Goal: Task Accomplishment & Management: Manage account settings

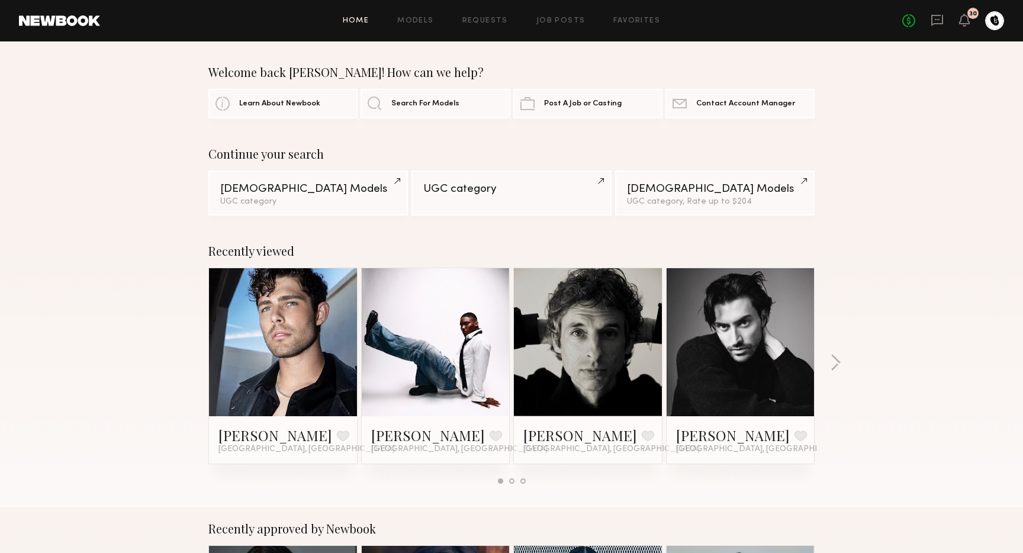
click at [500, 25] on div "Home Models Requests Job Posts Favorites Sign Out No fees up to $5,000 30" at bounding box center [552, 20] width 904 height 19
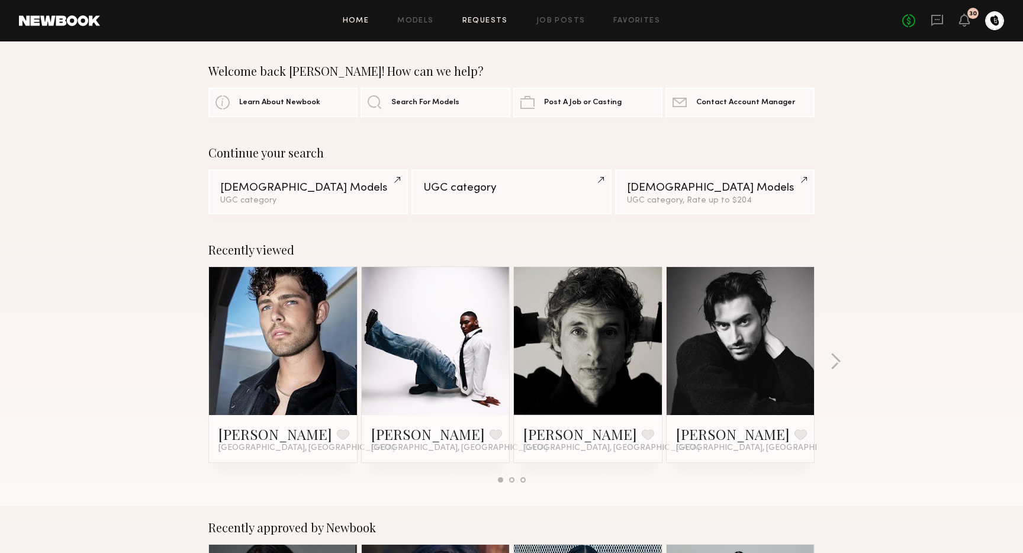
click at [501, 21] on link "Requests" at bounding box center [485, 21] width 46 height 8
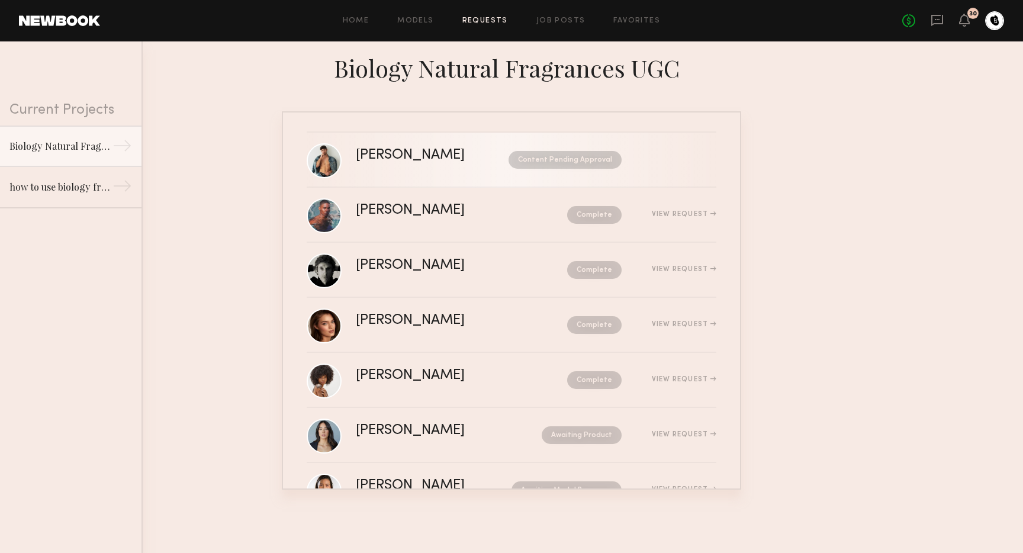
click at [487, 163] on div "Content Pending Approval" at bounding box center [554, 160] width 135 height 18
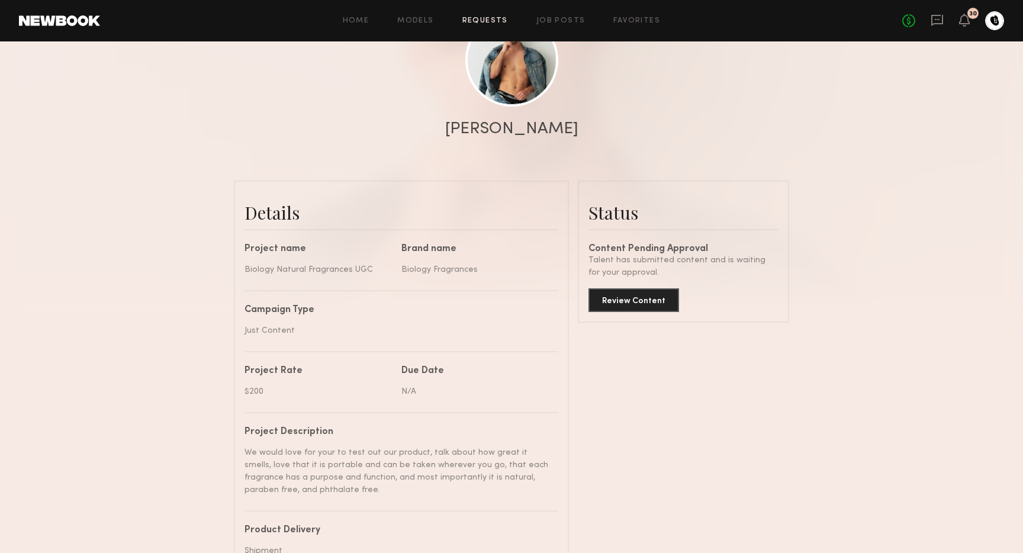
scroll to position [168, 0]
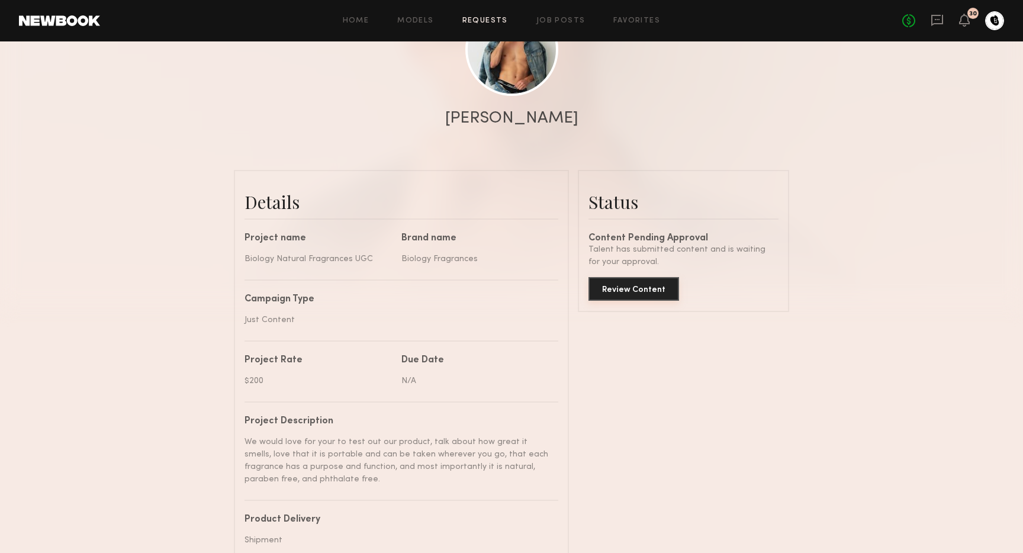
click at [652, 284] on button "Review Content" at bounding box center [633, 289] width 91 height 24
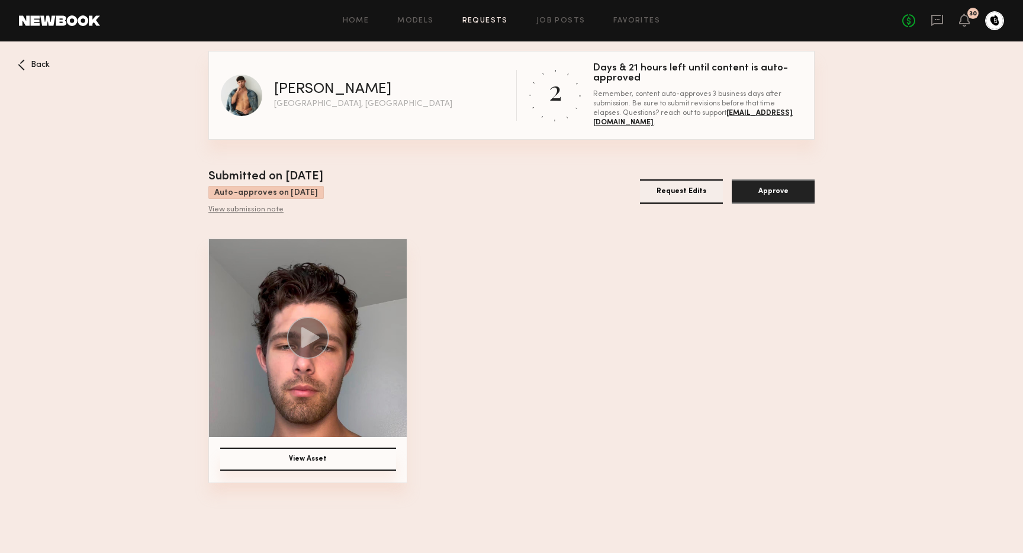
click at [310, 345] on circle at bounding box center [308, 338] width 42 height 42
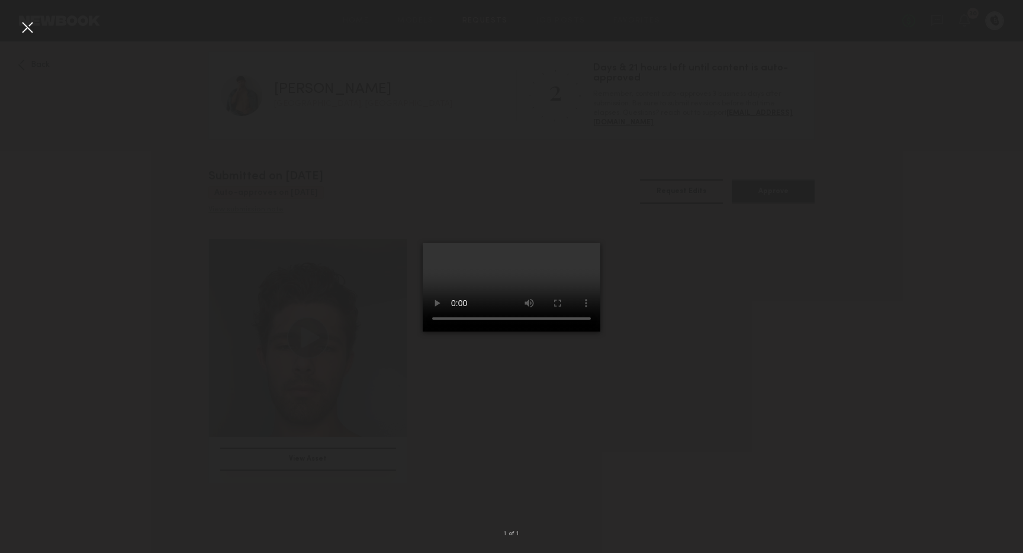
click at [846, 307] on div at bounding box center [511, 267] width 1023 height 496
click at [25, 29] on div at bounding box center [27, 27] width 19 height 19
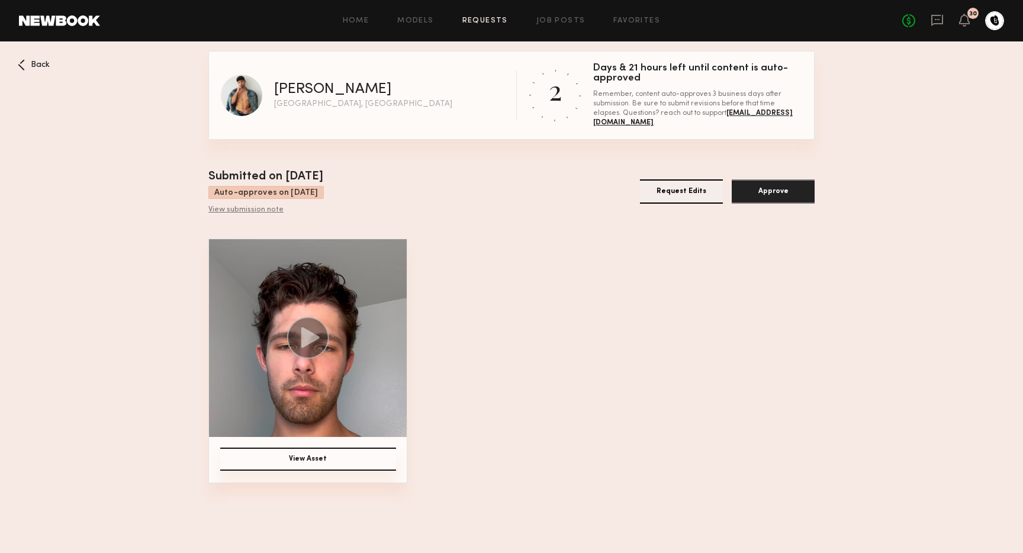
click at [358, 469] on button "View Asset" at bounding box center [308, 459] width 176 height 23
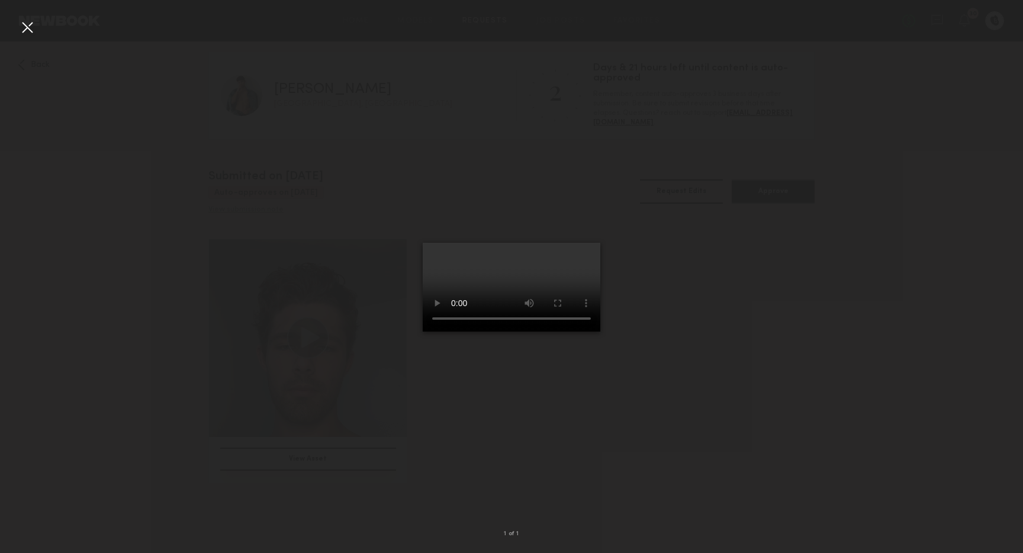
click at [328, 461] on div "1 of 1" at bounding box center [511, 286] width 1023 height 534
click at [372, 499] on div at bounding box center [511, 267] width 1023 height 496
click at [839, 313] on div at bounding box center [511, 267] width 1023 height 496
drag, startPoint x: 316, startPoint y: 80, endPoint x: 78, endPoint y: 27, distance: 243.3
click at [307, 77] on div at bounding box center [511, 267] width 1023 height 496
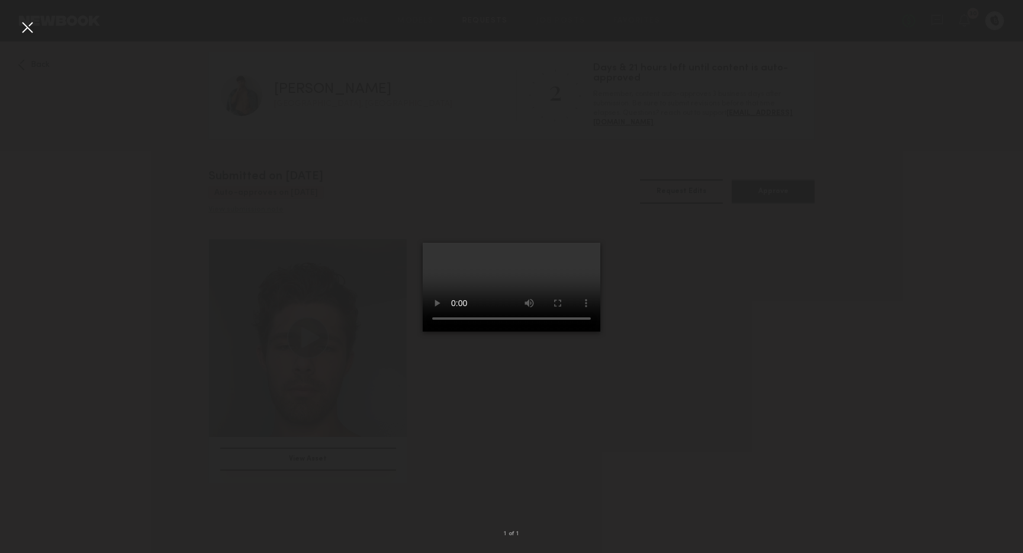
click at [27, 27] on div at bounding box center [27, 27] width 19 height 19
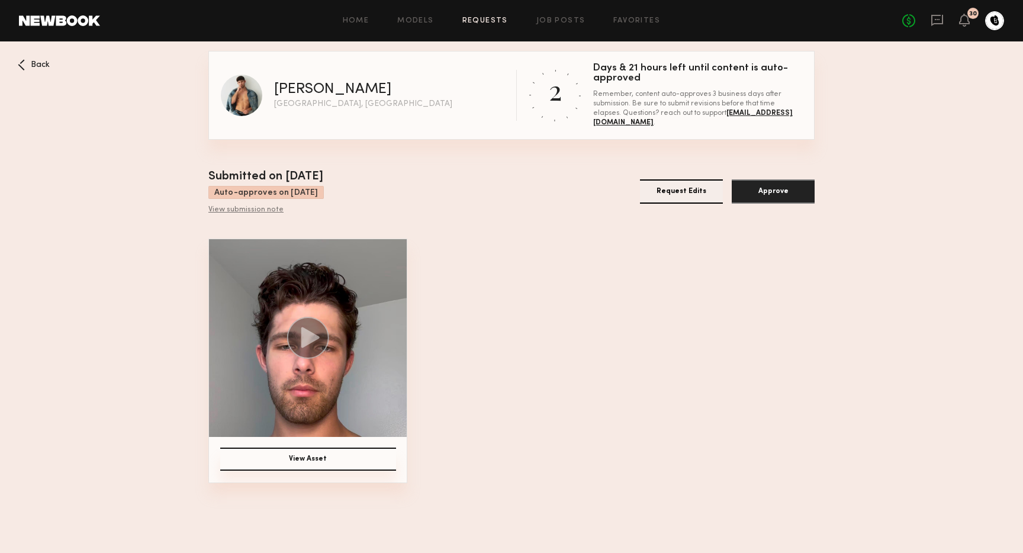
click at [763, 197] on button "Approve" at bounding box center [773, 191] width 83 height 24
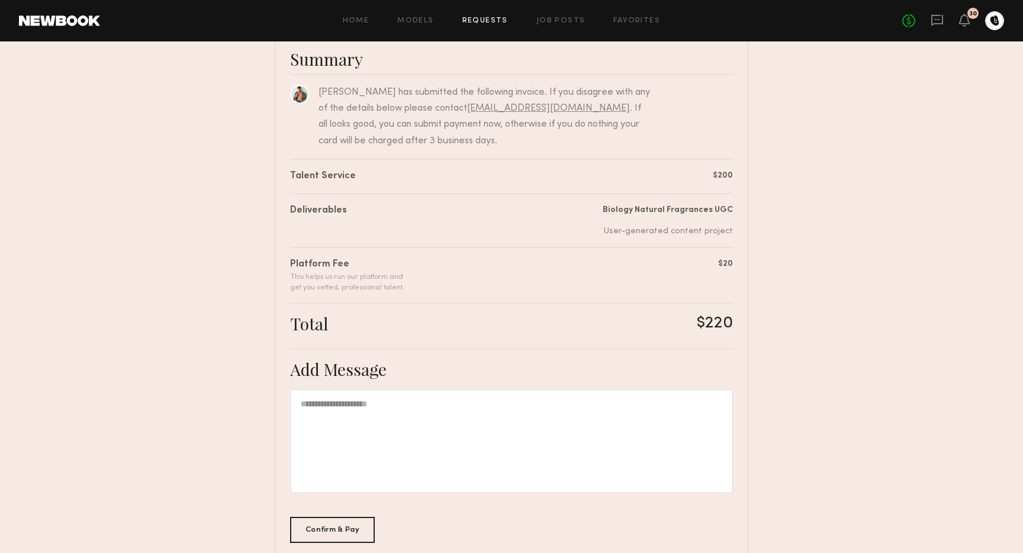
scroll to position [97, 0]
click at [404, 458] on div at bounding box center [511, 439] width 443 height 104
click at [317, 529] on div "Confirm & Pay" at bounding box center [332, 527] width 85 height 26
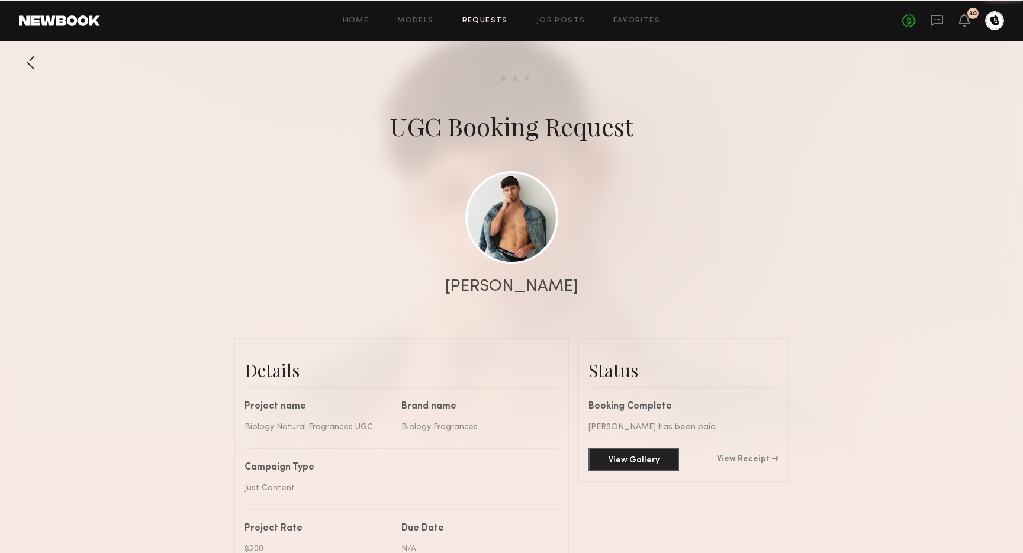
scroll to position [375, 0]
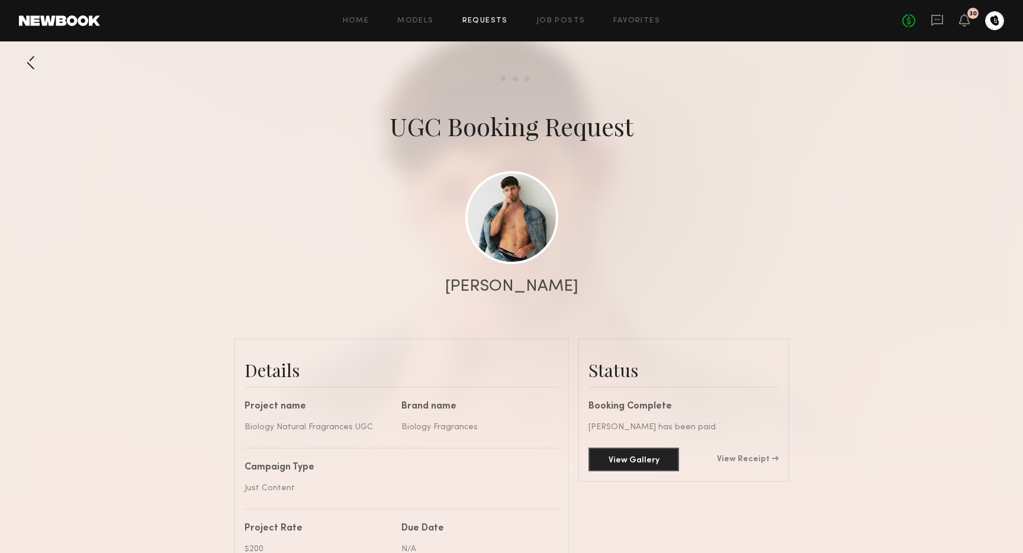
click at [500, 22] on link "Requests" at bounding box center [485, 21] width 46 height 8
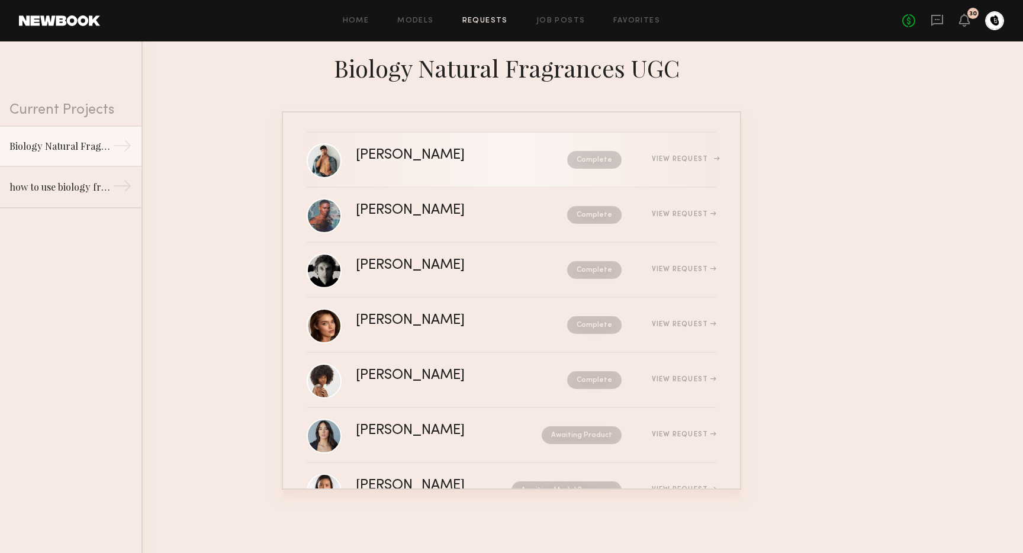
click at [425, 160] on div "[PERSON_NAME]" at bounding box center [436, 156] width 160 height 14
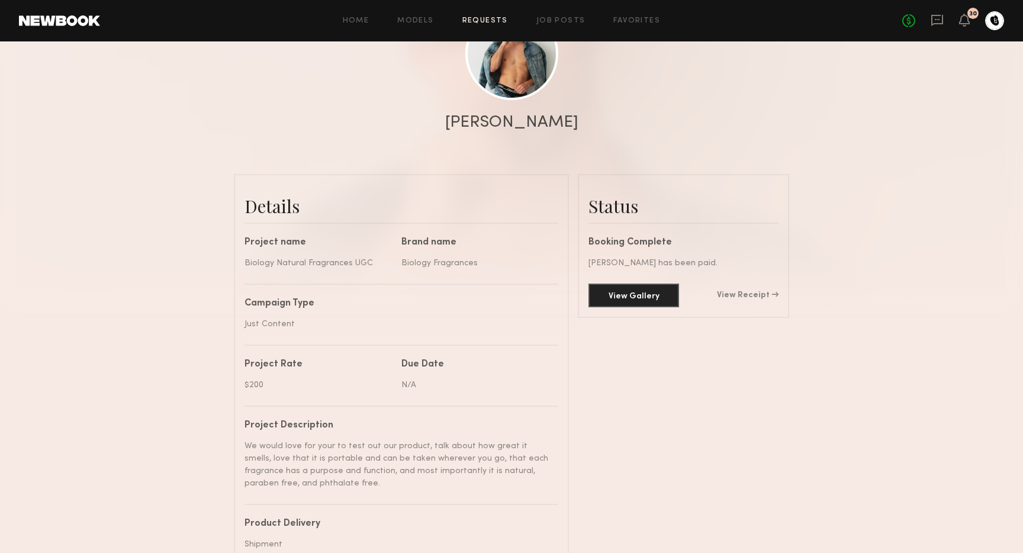
scroll to position [182, 0]
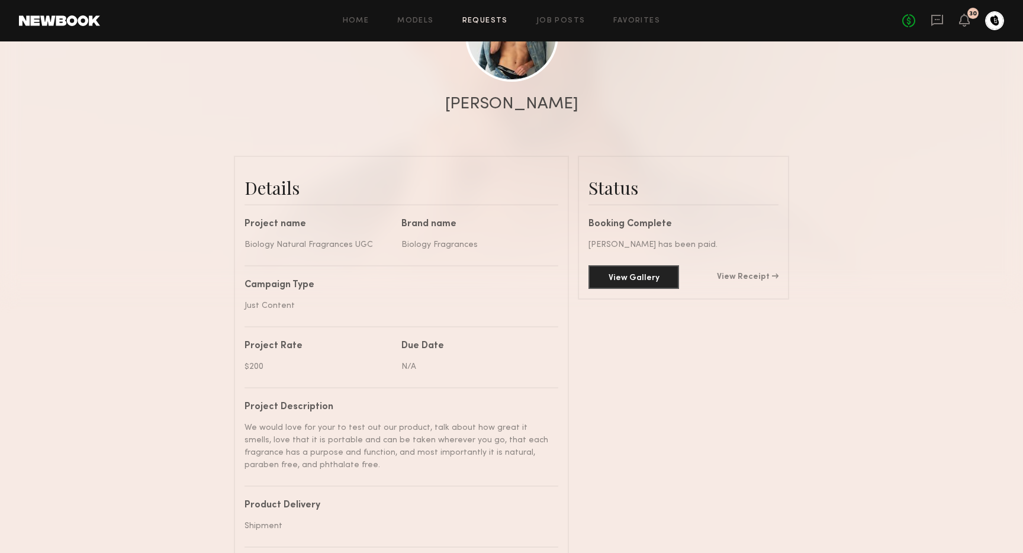
click at [650, 288] on common-button "View Gallery" at bounding box center [633, 277] width 91 height 24
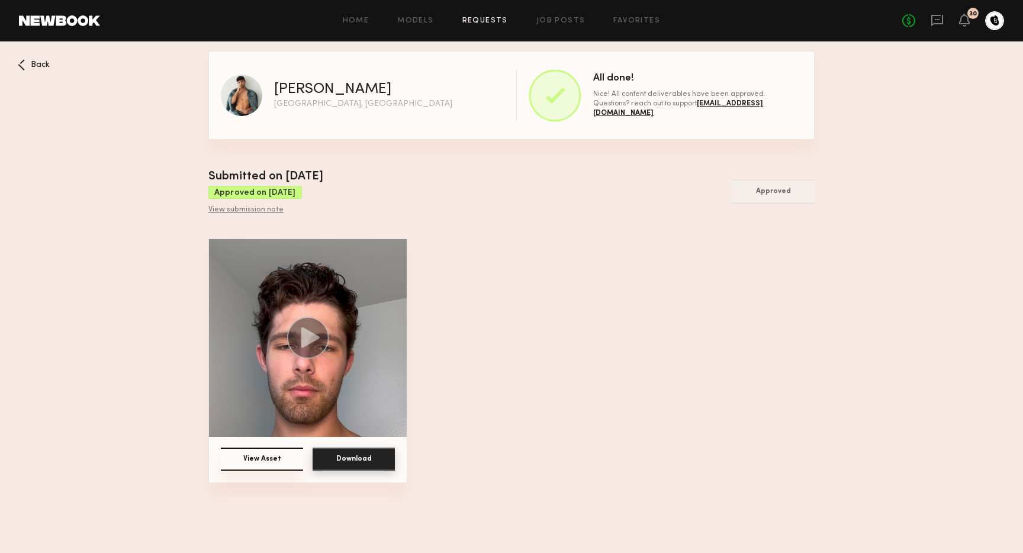
click at [337, 462] on button "Download" at bounding box center [354, 459] width 82 height 23
